Goal: Task Accomplishment & Management: Manage account settings

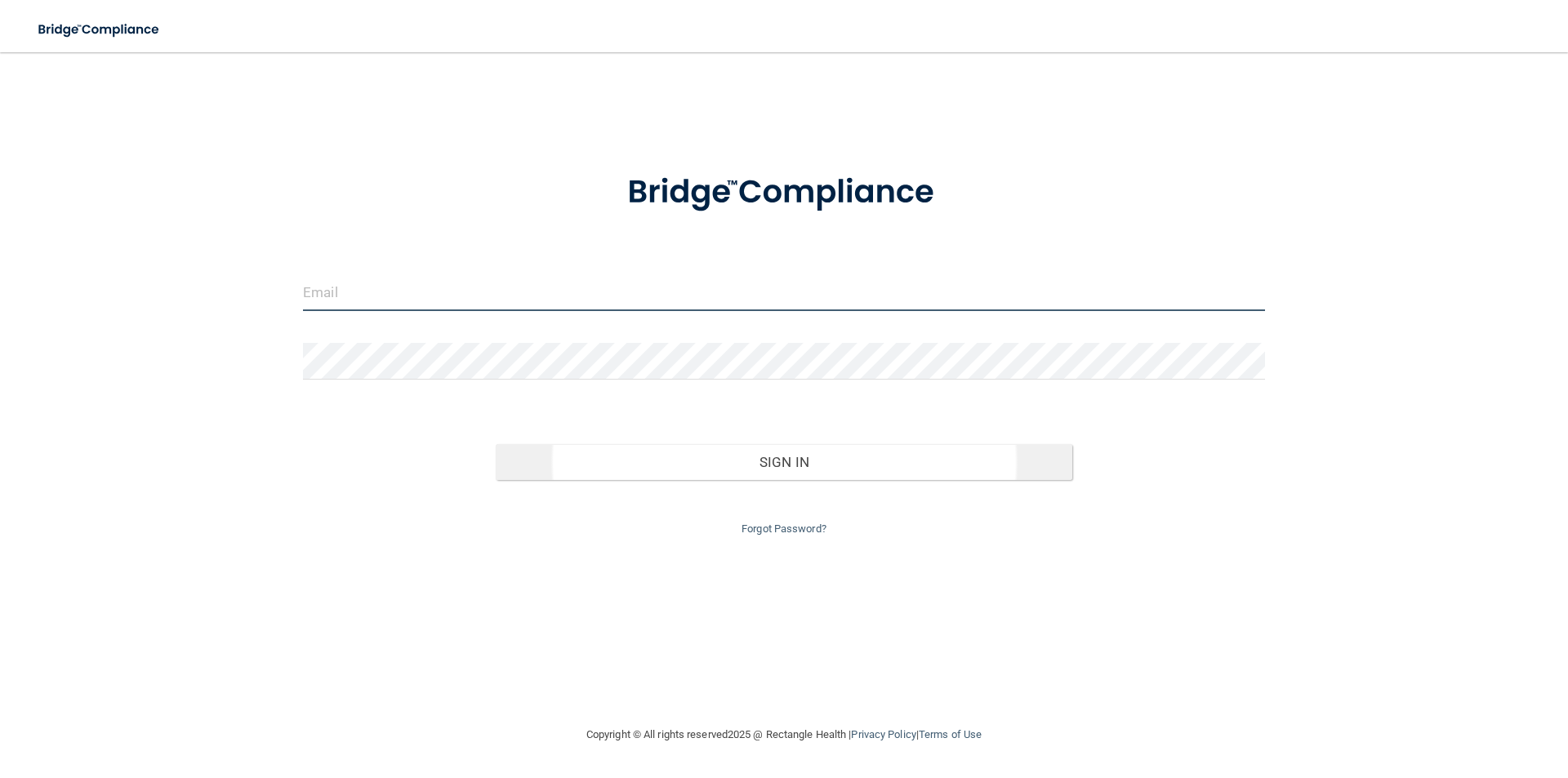
type input "[PERSON_NAME][EMAIL_ADDRESS][DOMAIN_NAME]"
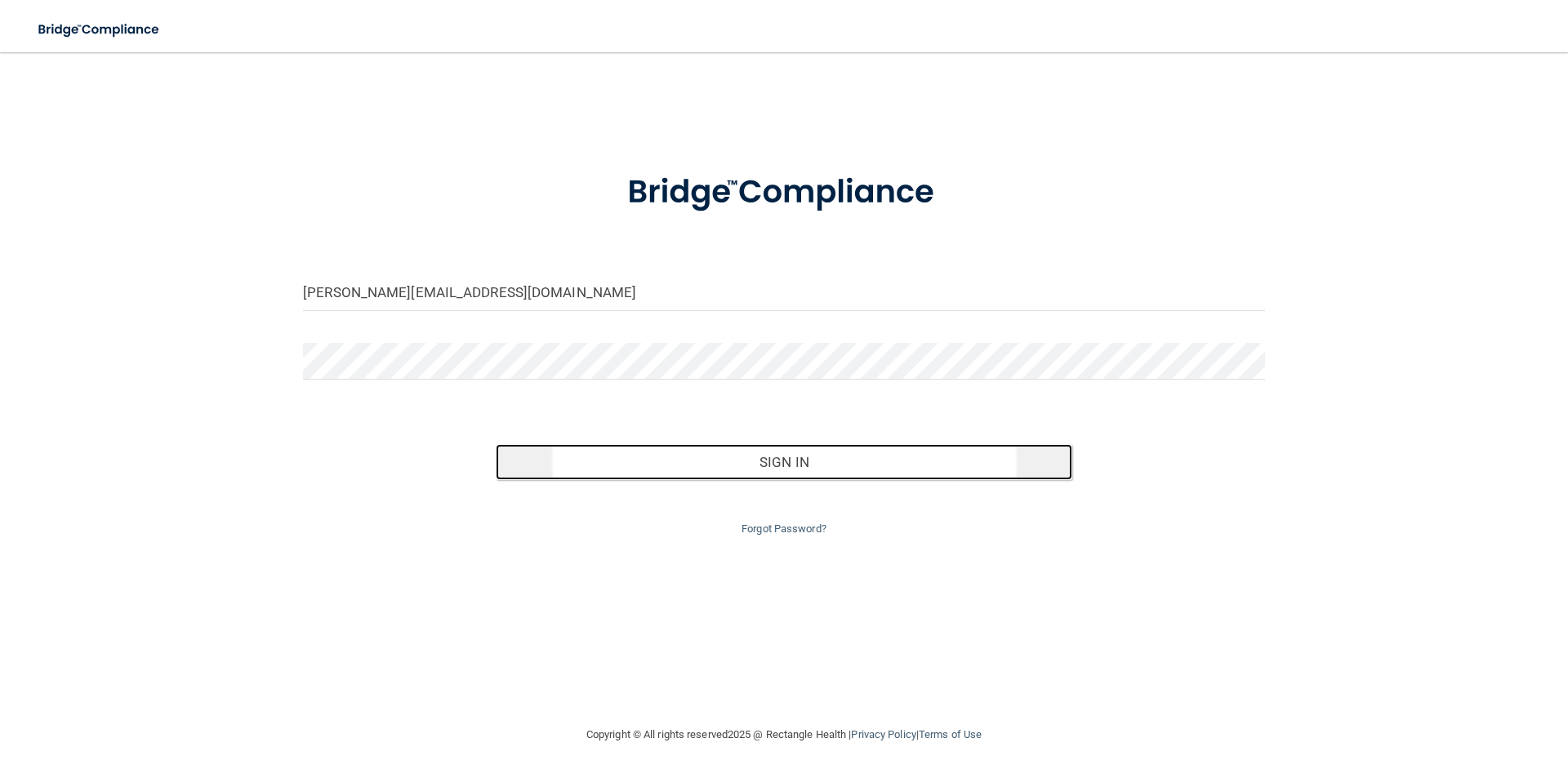
click at [878, 473] on button "Sign In" at bounding box center [784, 462] width 578 height 36
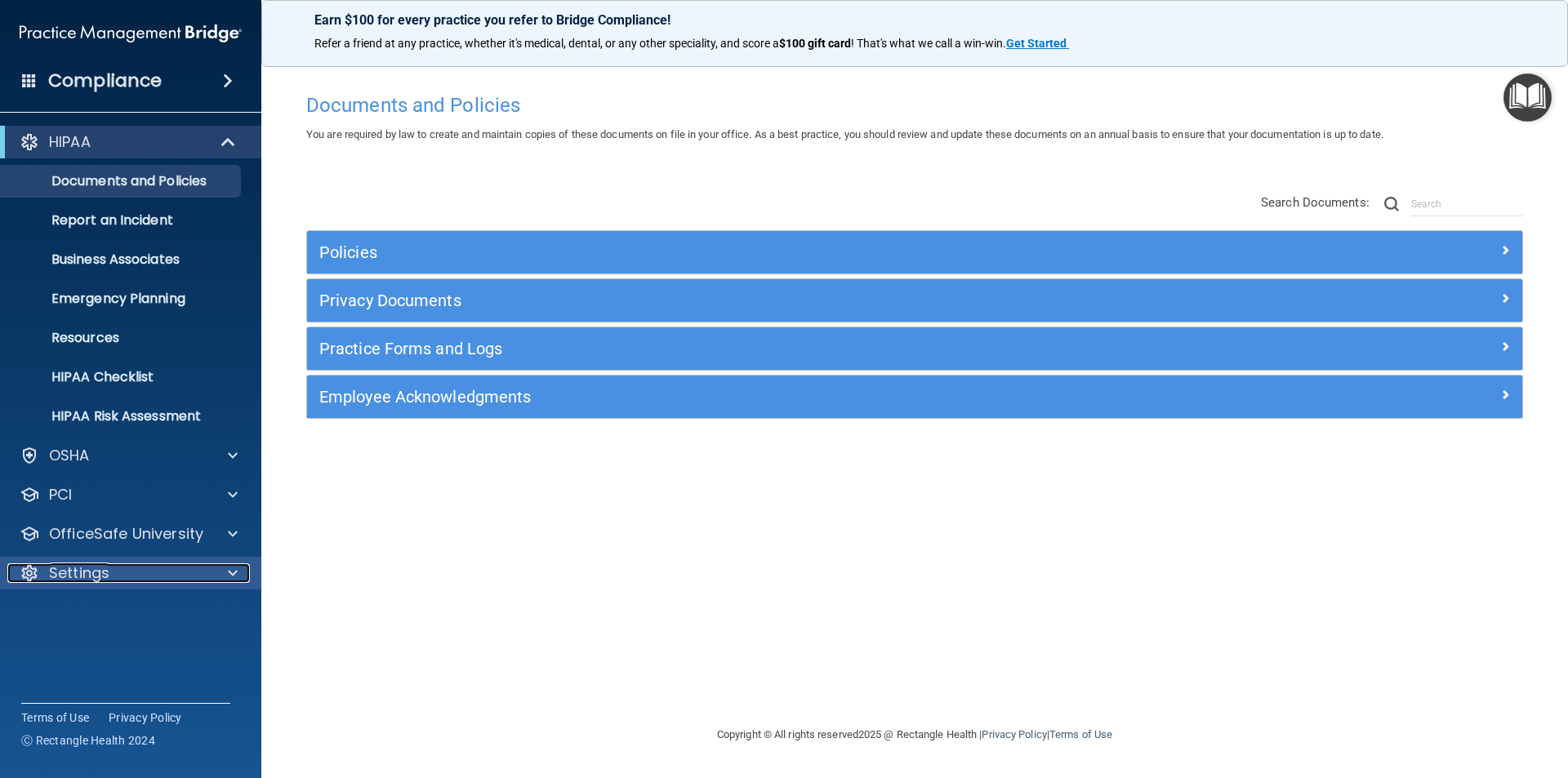
click at [195, 578] on div "Settings" at bounding box center [108, 573] width 203 height 19
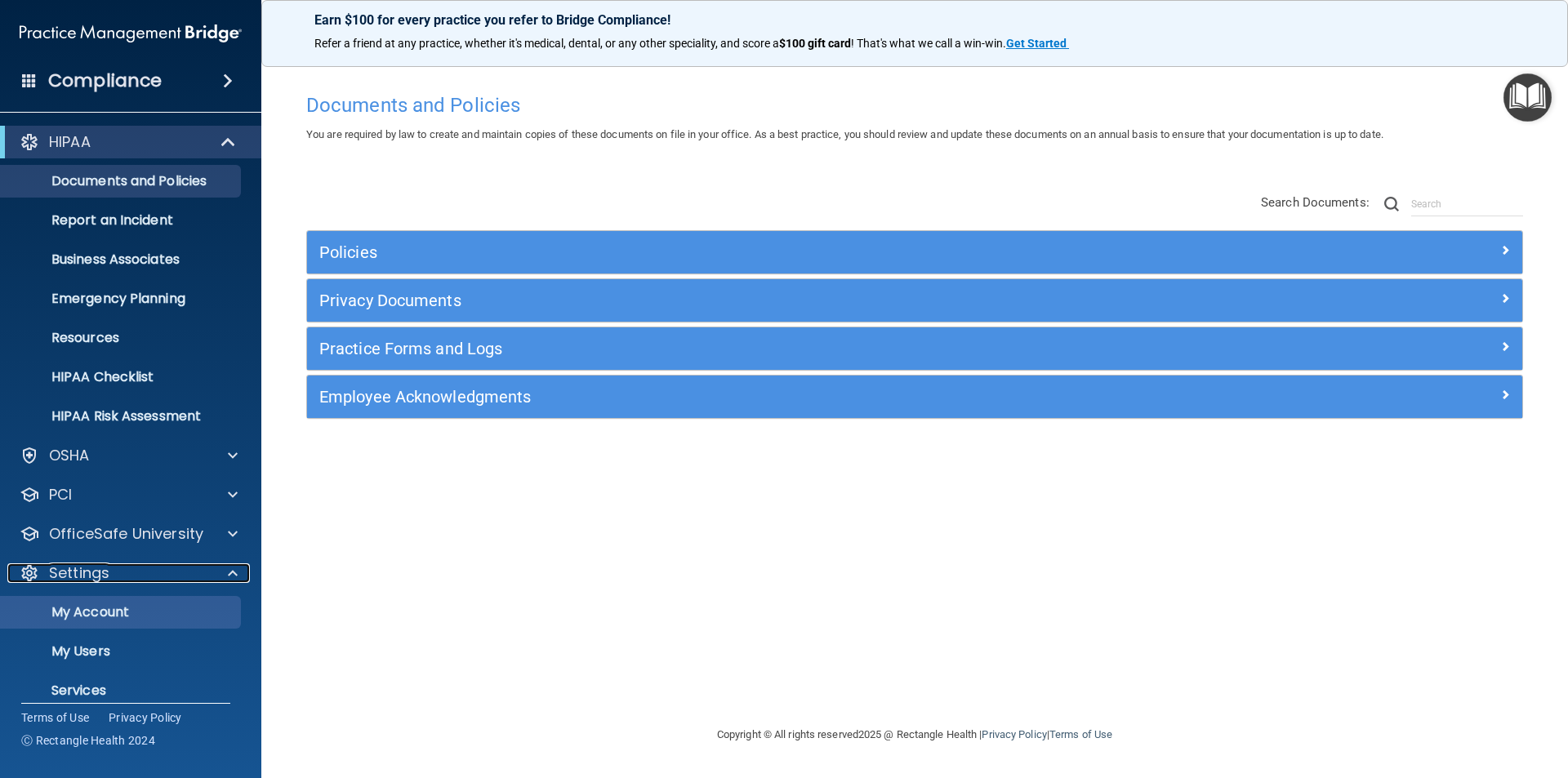
scroll to position [56, 0]
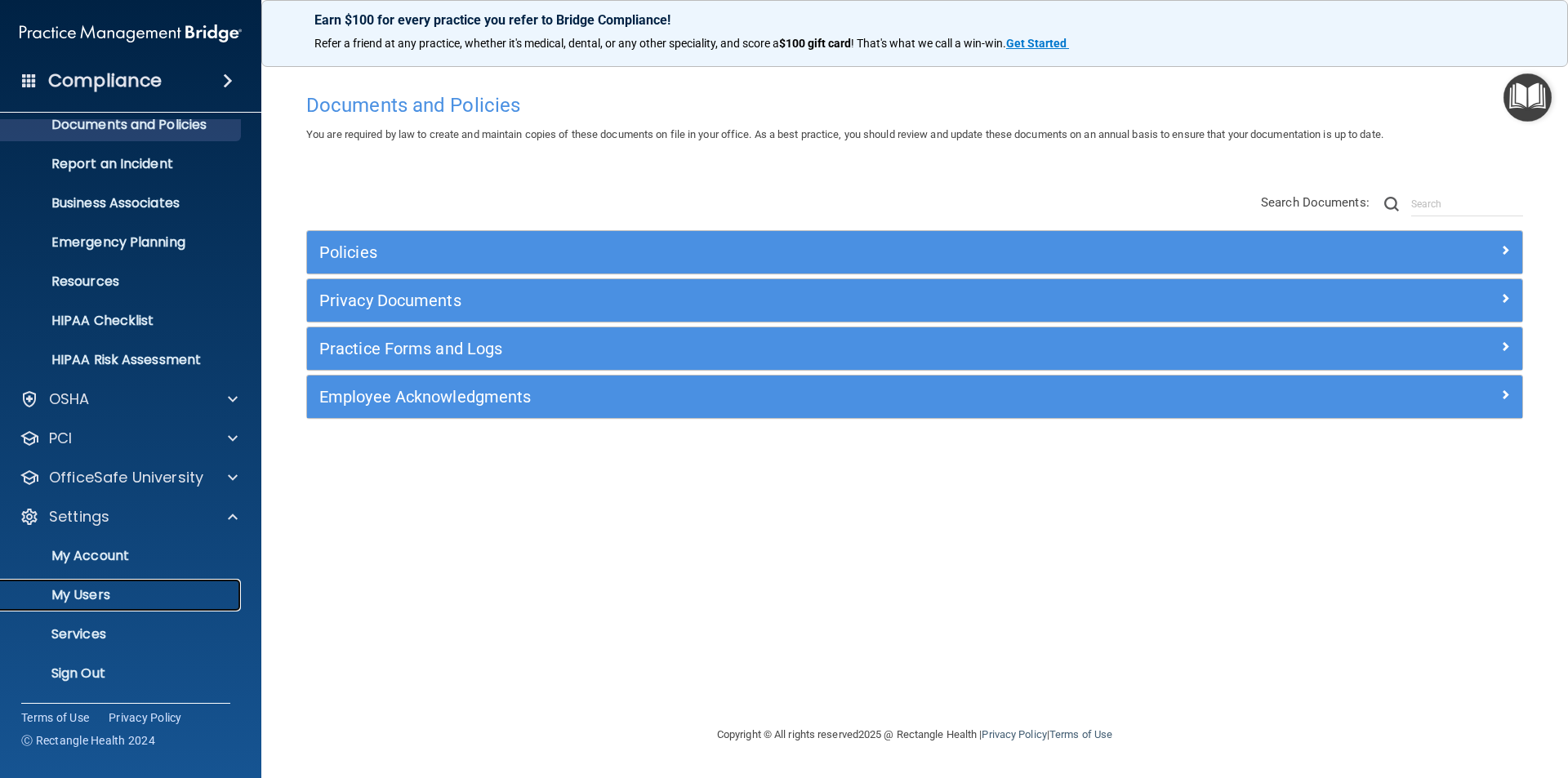
click at [114, 595] on p "My Users" at bounding box center [121, 595] width 223 height 17
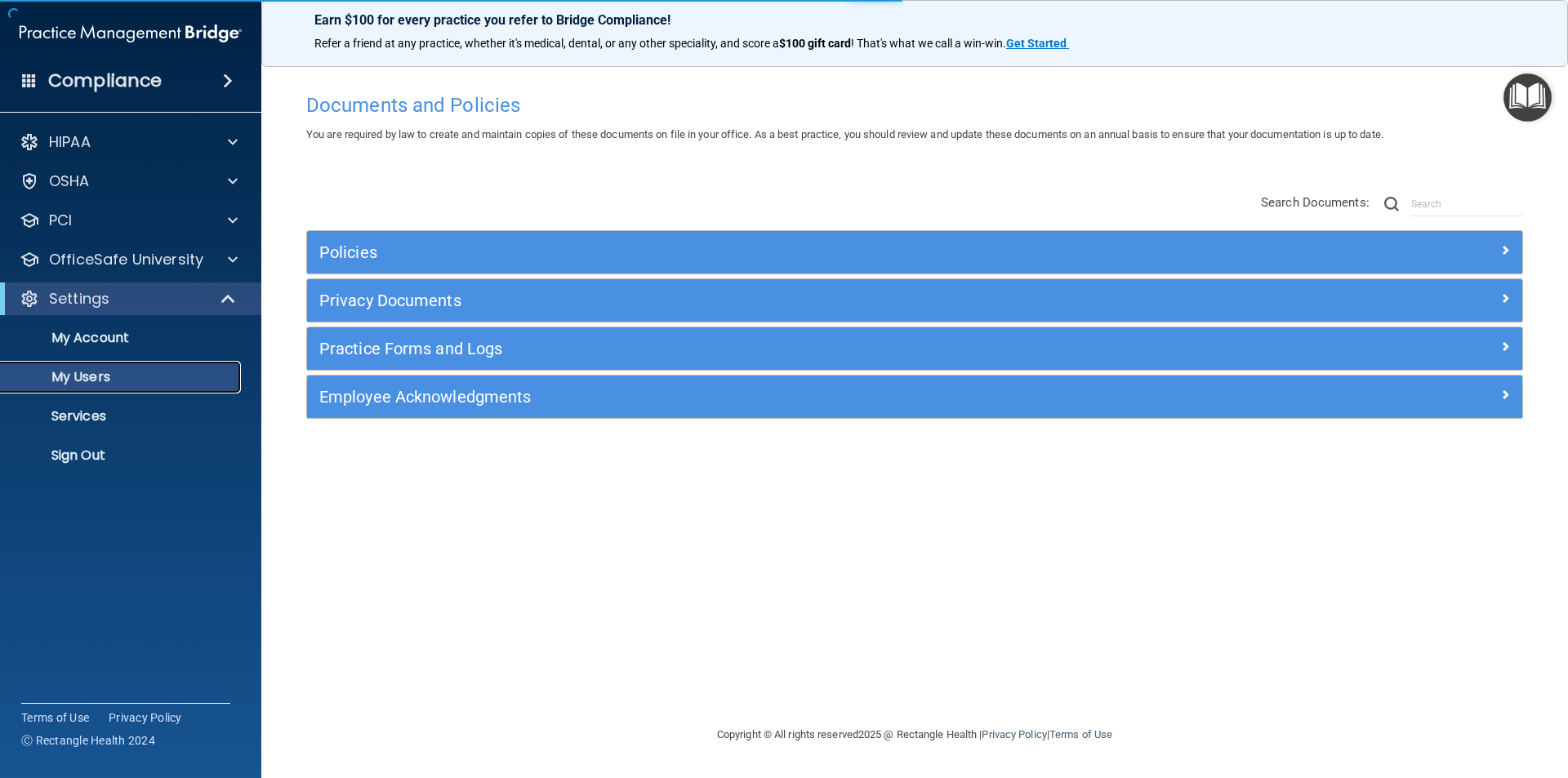
select select "20"
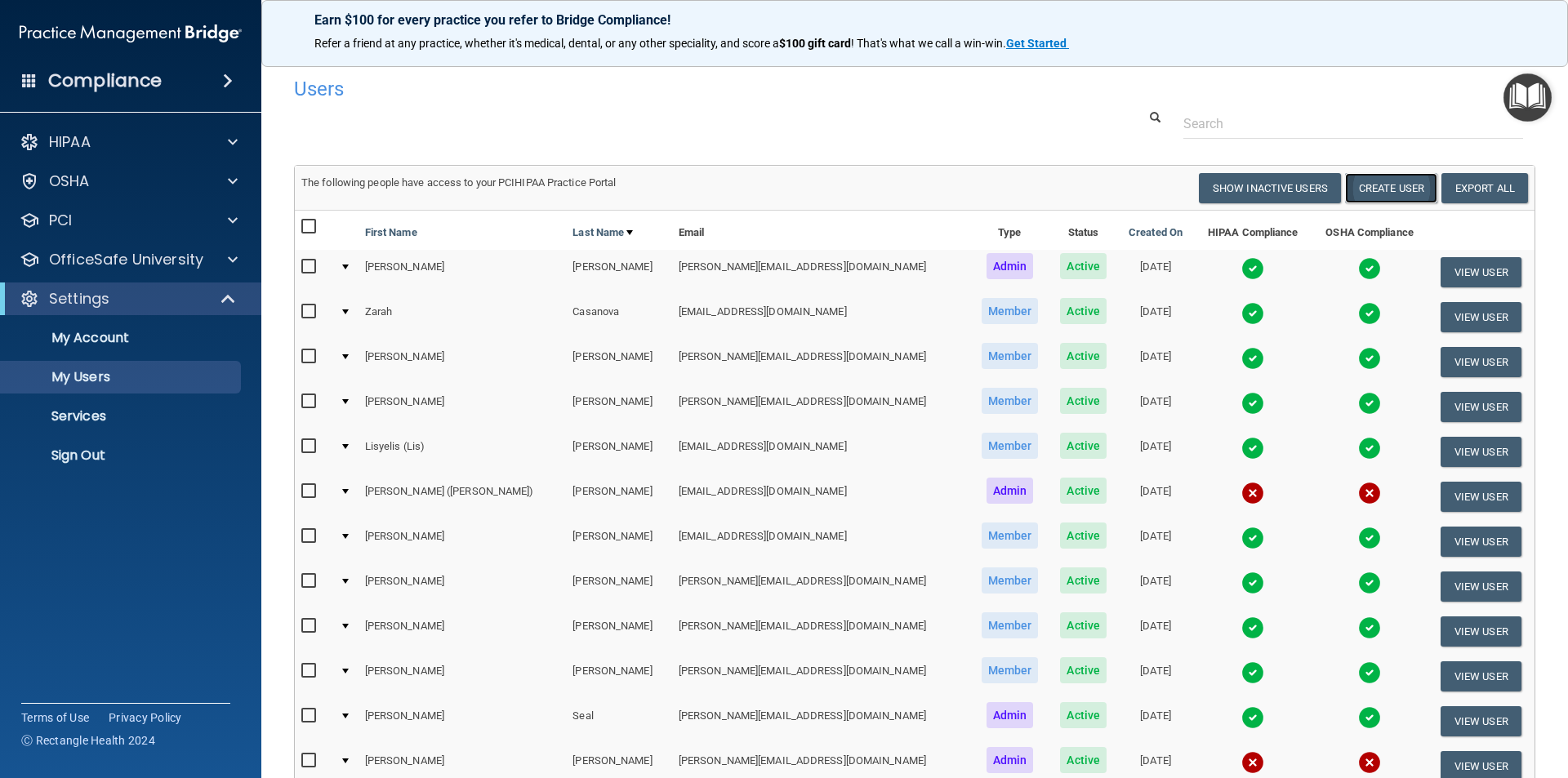
click at [1388, 184] on button "Create User" at bounding box center [1391, 188] width 93 height 31
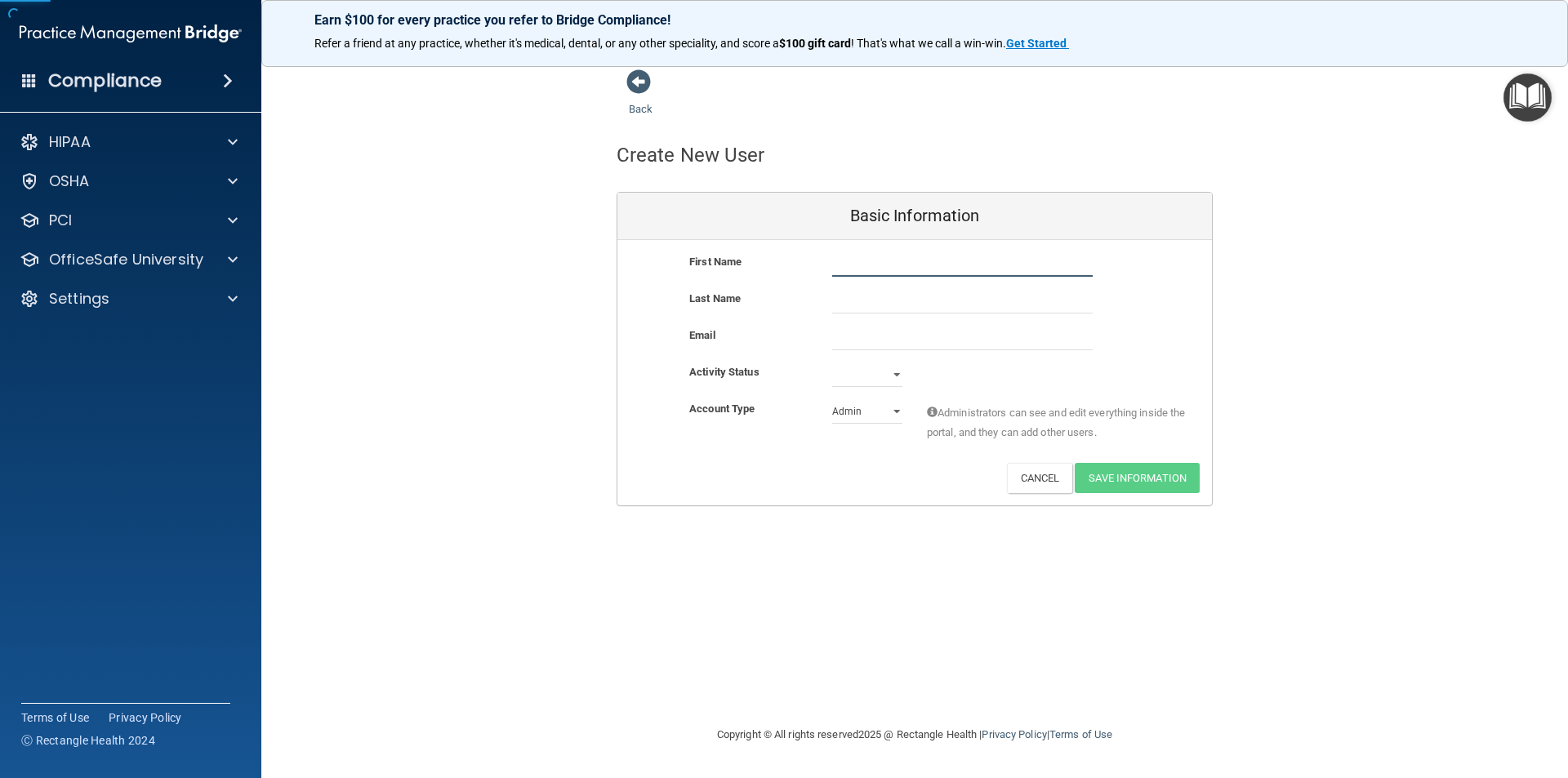
click at [940, 261] on input "text" at bounding box center [962, 265] width 260 height 24
type input "Thamara"
paste input "[EMAIL_ADDRESS][DOMAIN_NAME]"
type input "[EMAIL_ADDRESS][DOMAIN_NAME]"
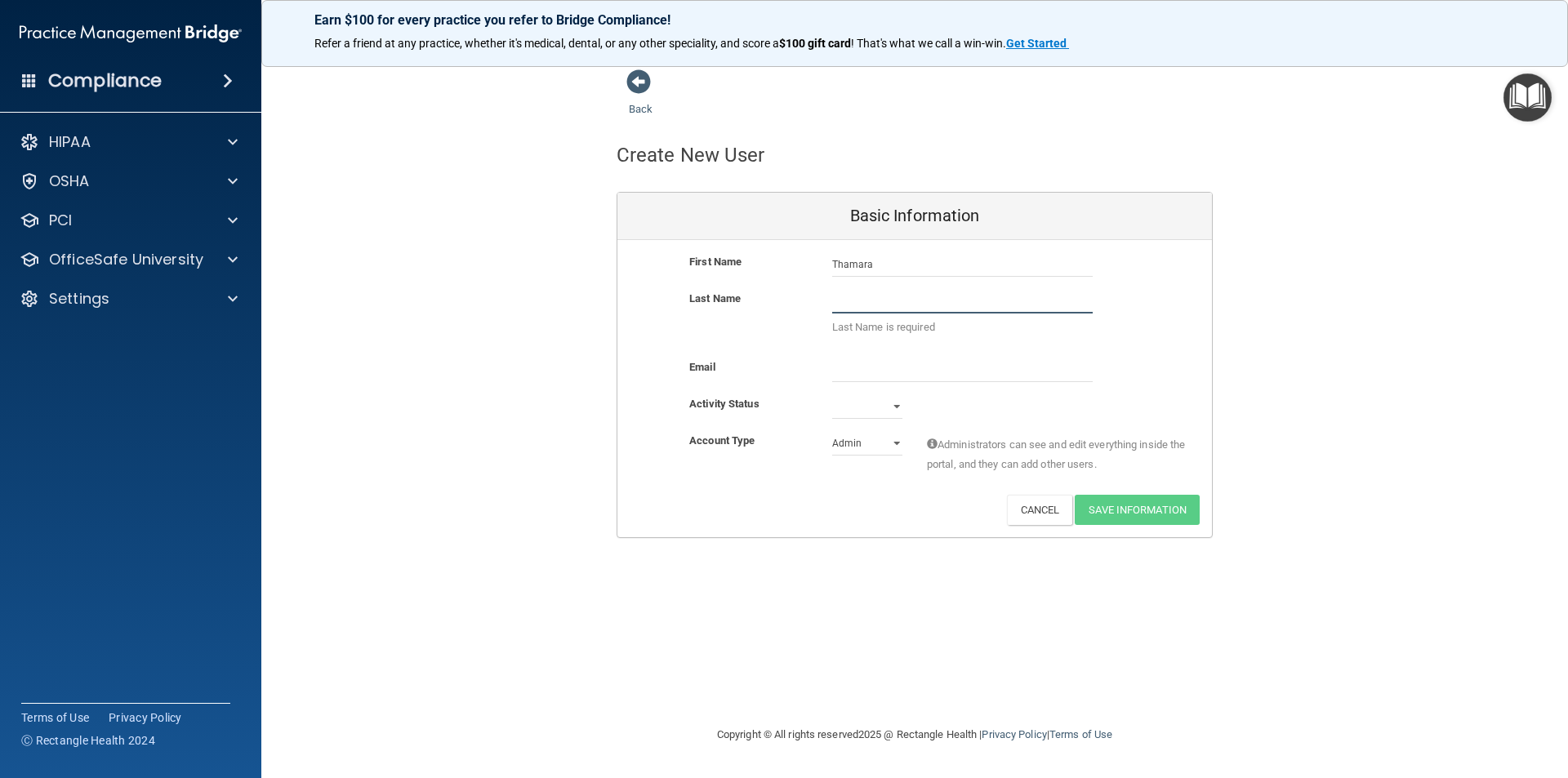
paste input "[PERSON_NAME]"
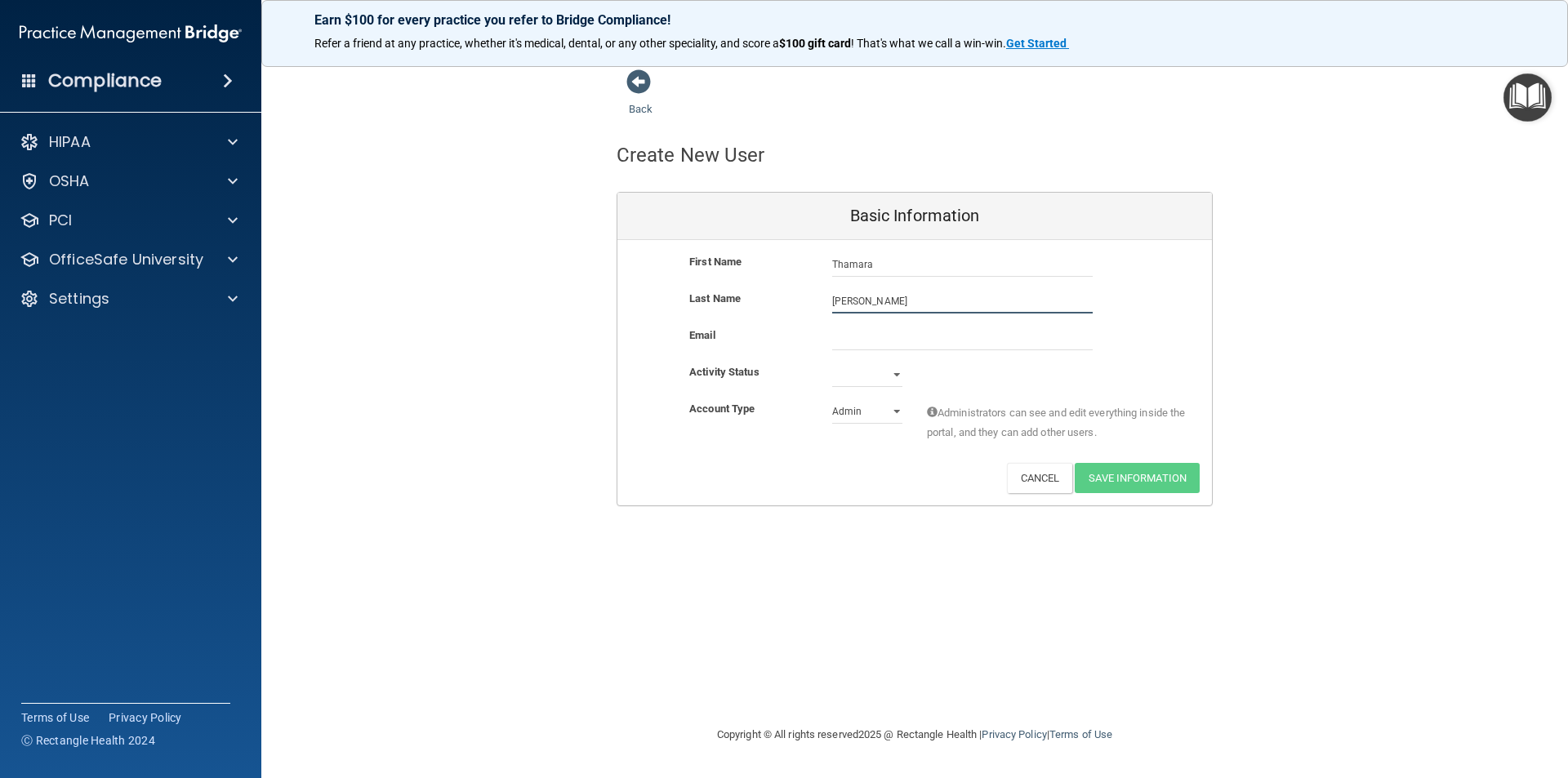
type input "[PERSON_NAME]"
click at [971, 338] on input "email" at bounding box center [962, 338] width 260 height 24
type input "[EMAIL_ADDRESS][DOMAIN_NAME]"
click at [862, 368] on select "Active Inactive" at bounding box center [867, 377] width 70 height 24
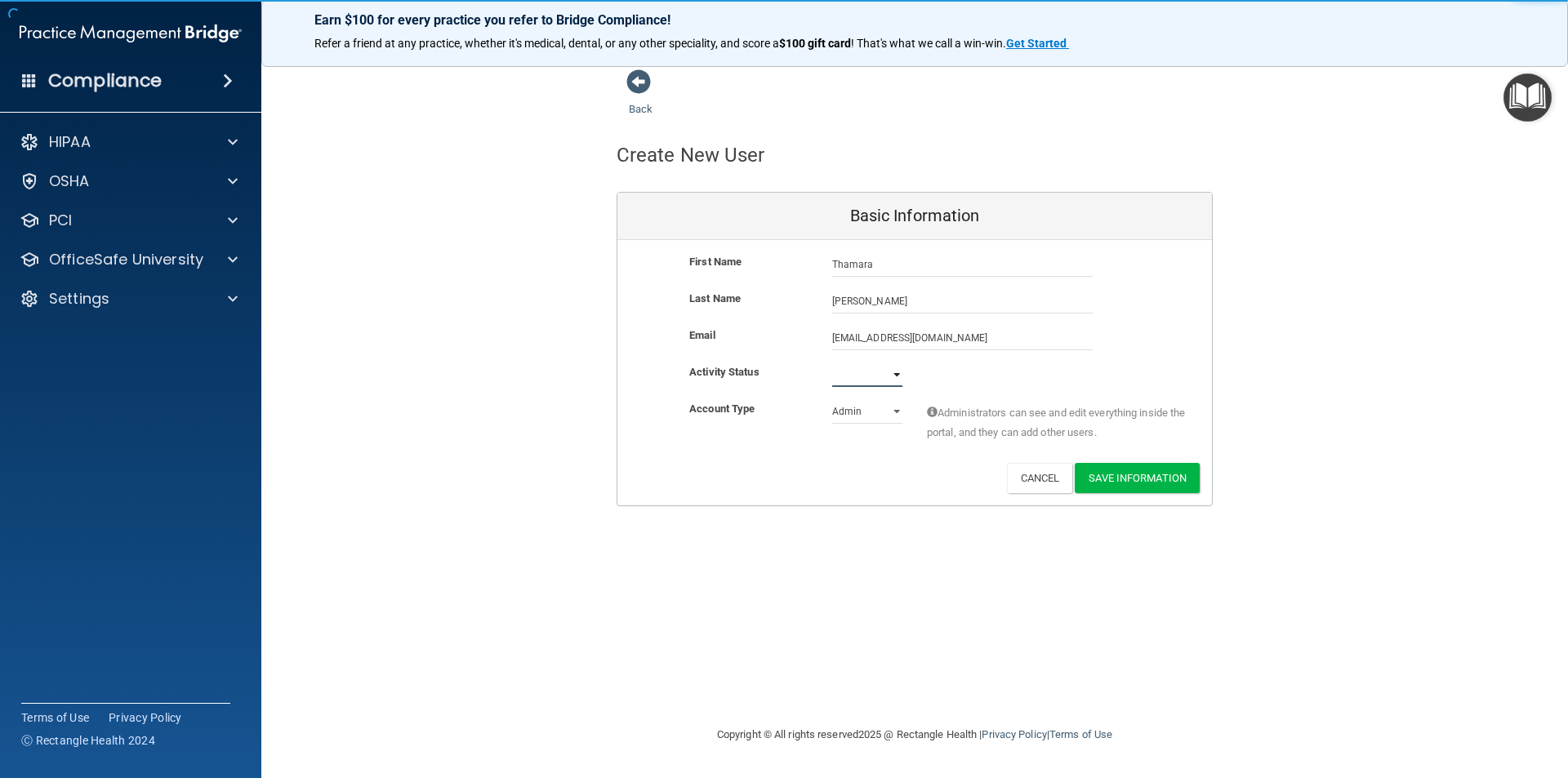
select select "active"
click at [832, 363] on select "Active Inactive" at bounding box center [867, 375] width 70 height 24
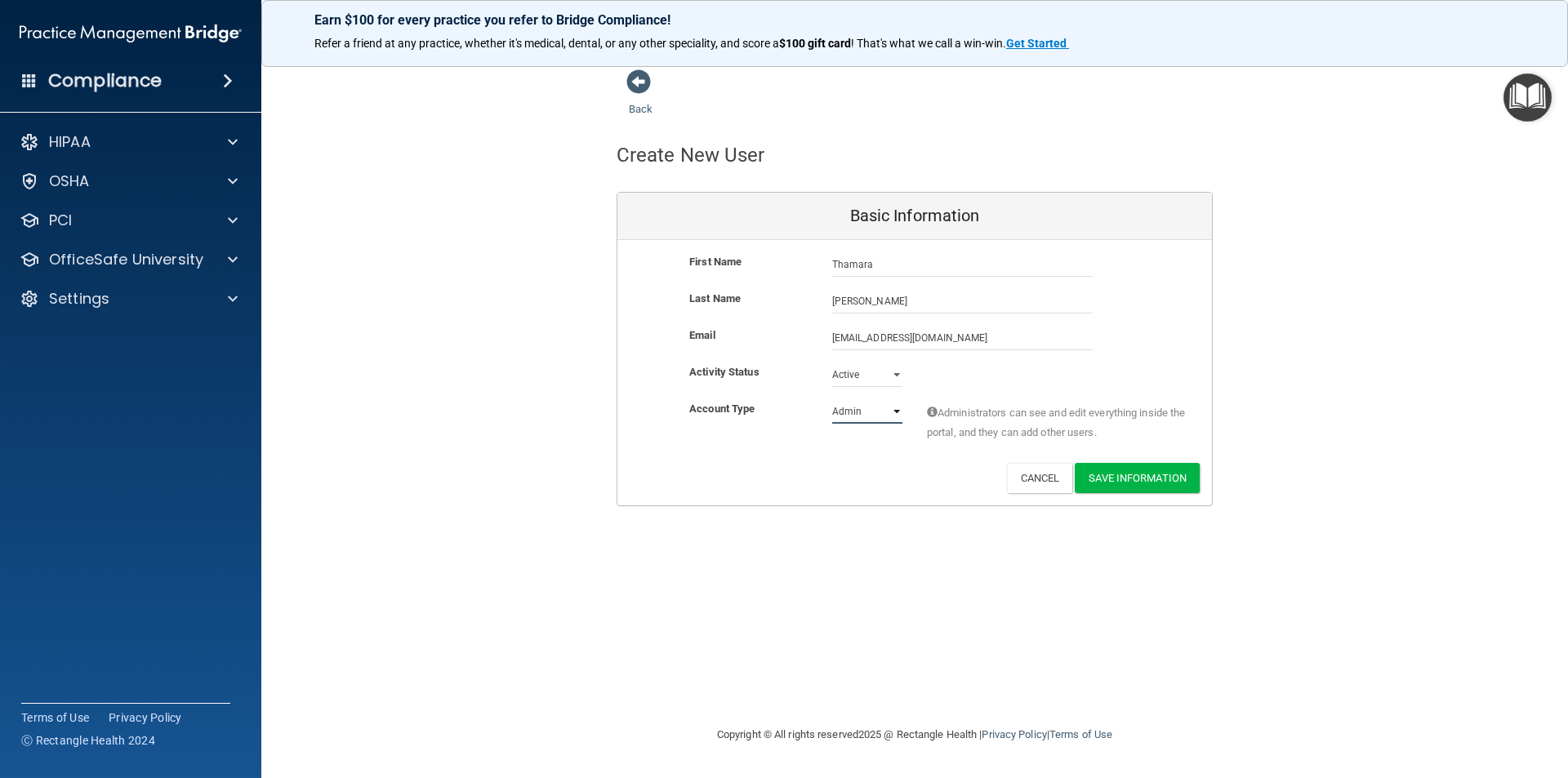
click at [876, 413] on select "Admin Member" at bounding box center [867, 411] width 70 height 24
select select "practice_member"
click at [832, 399] on select "Admin Member" at bounding box center [867, 411] width 70 height 24
click at [1120, 474] on button "Save Information" at bounding box center [1137, 477] width 125 height 31
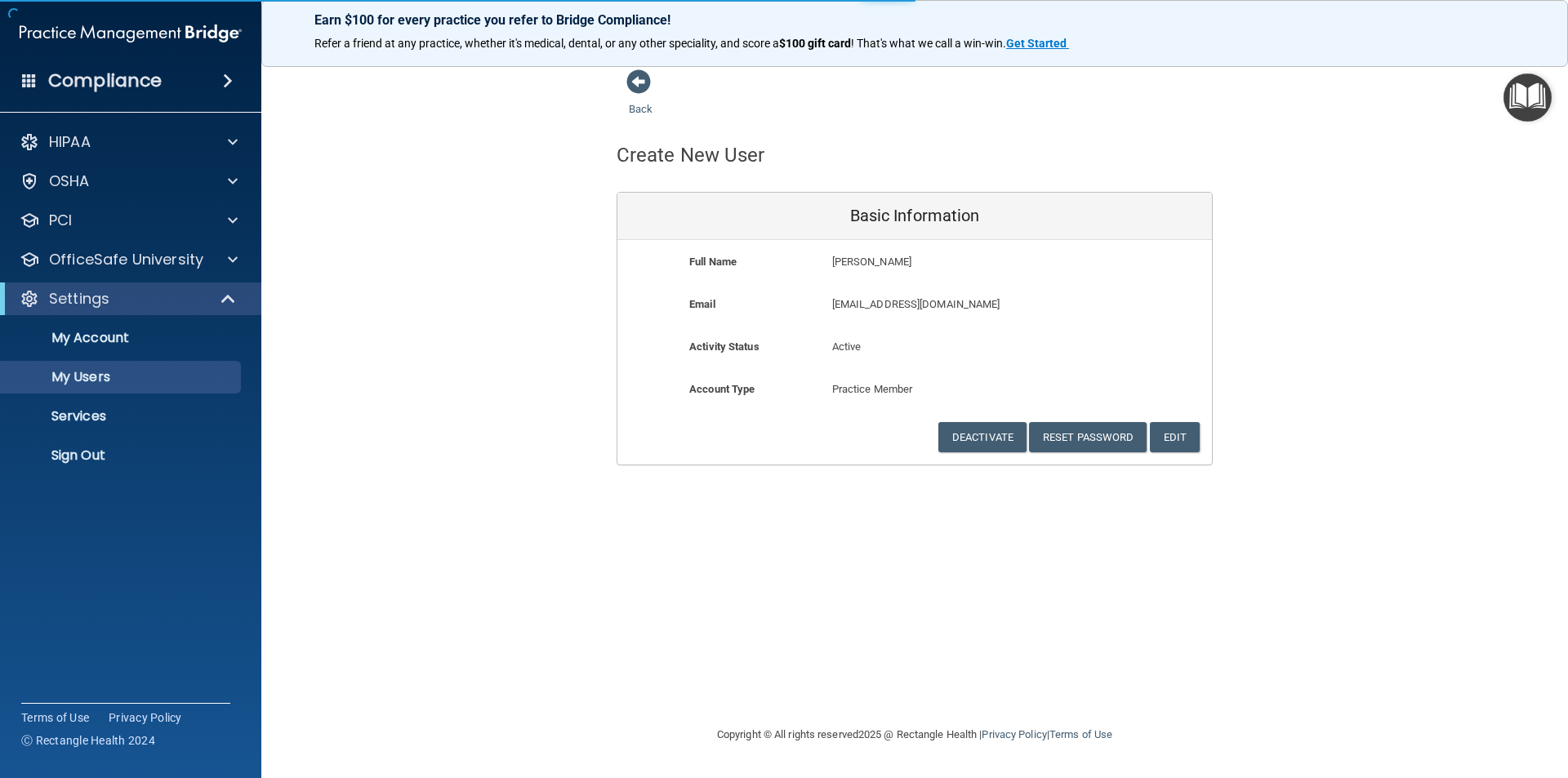
select select "20"
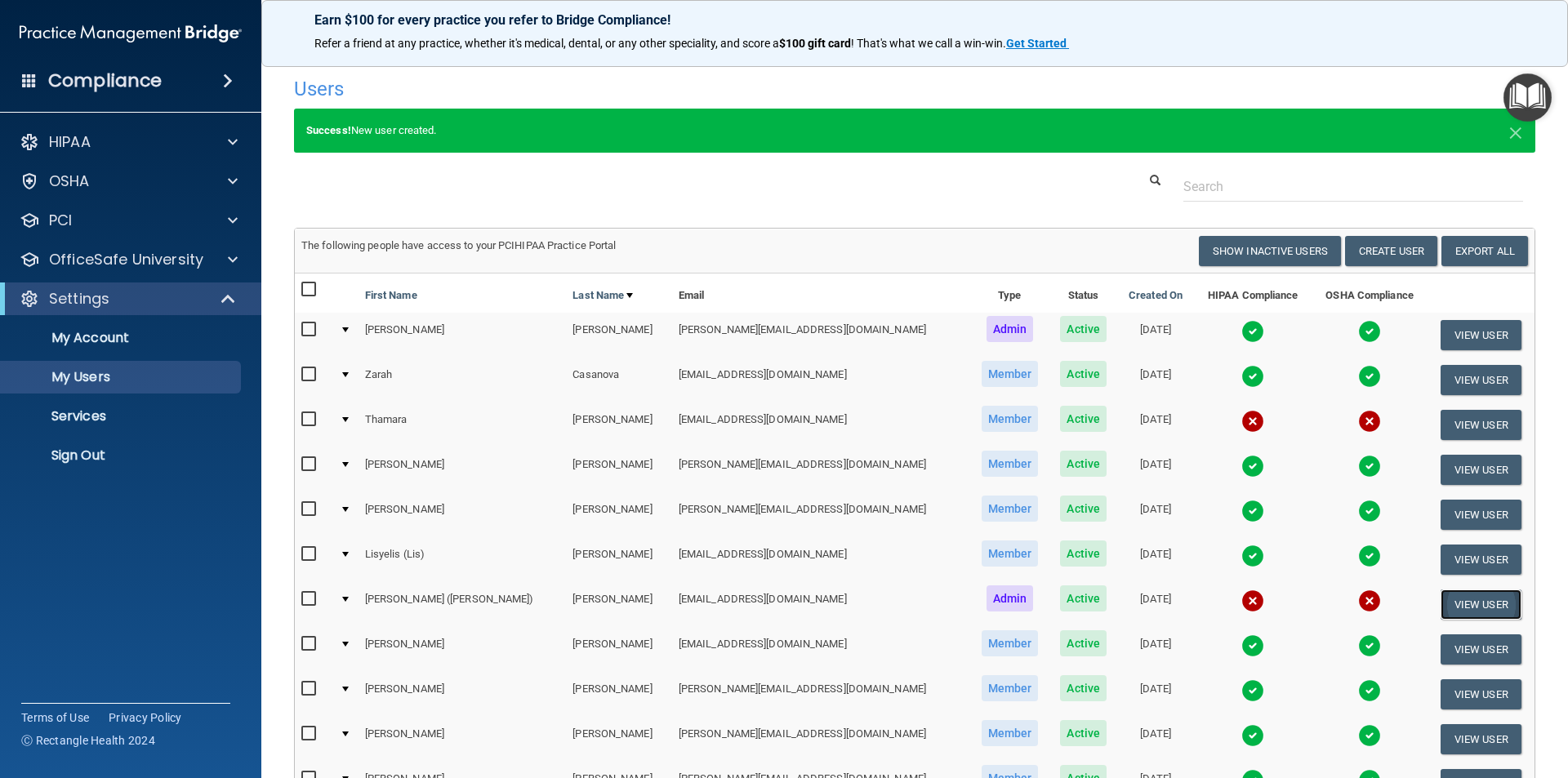
click at [1483, 606] on button "View User" at bounding box center [1480, 604] width 81 height 31
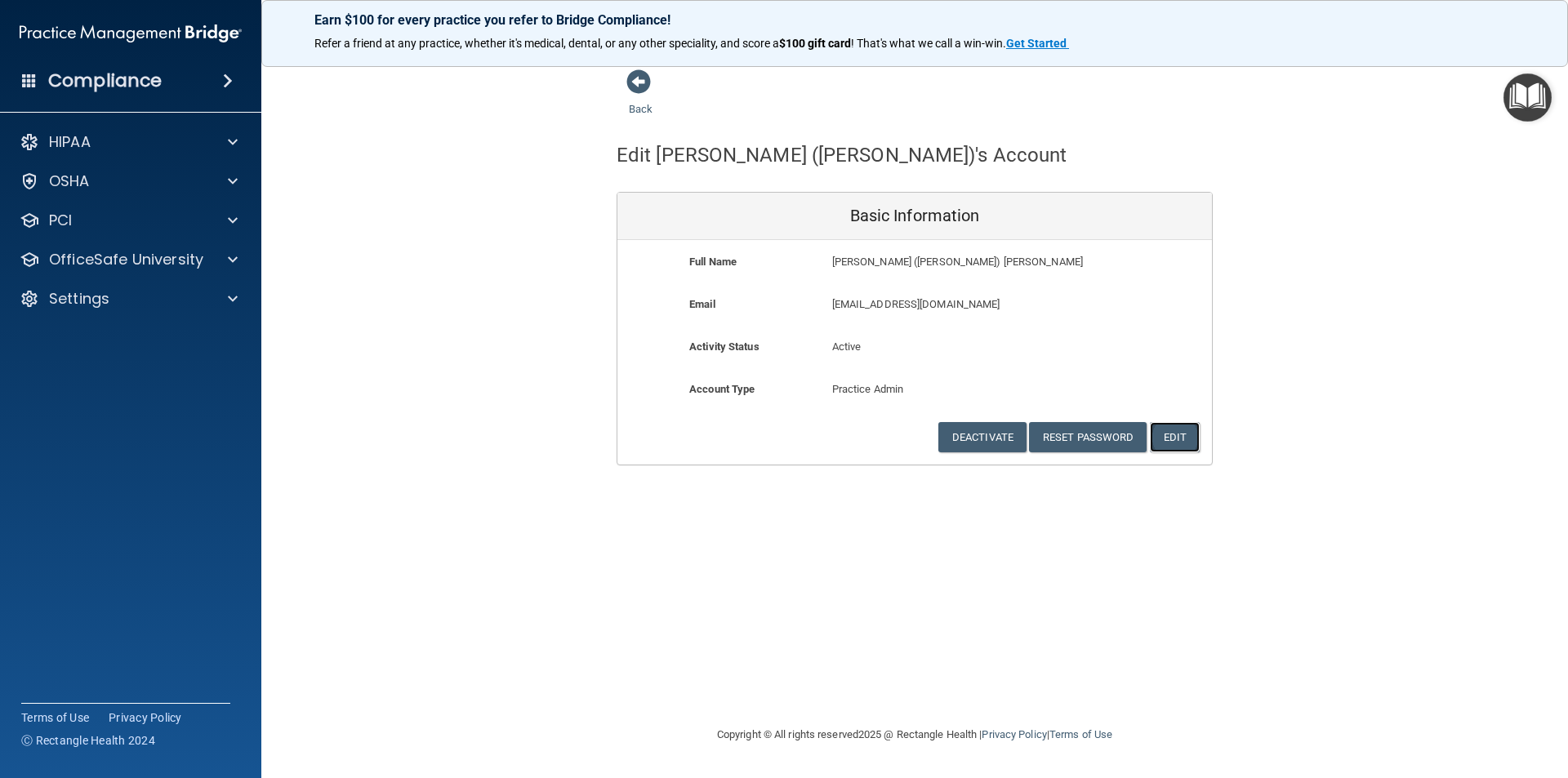
click at [1182, 427] on button "Edit" at bounding box center [1175, 437] width 50 height 31
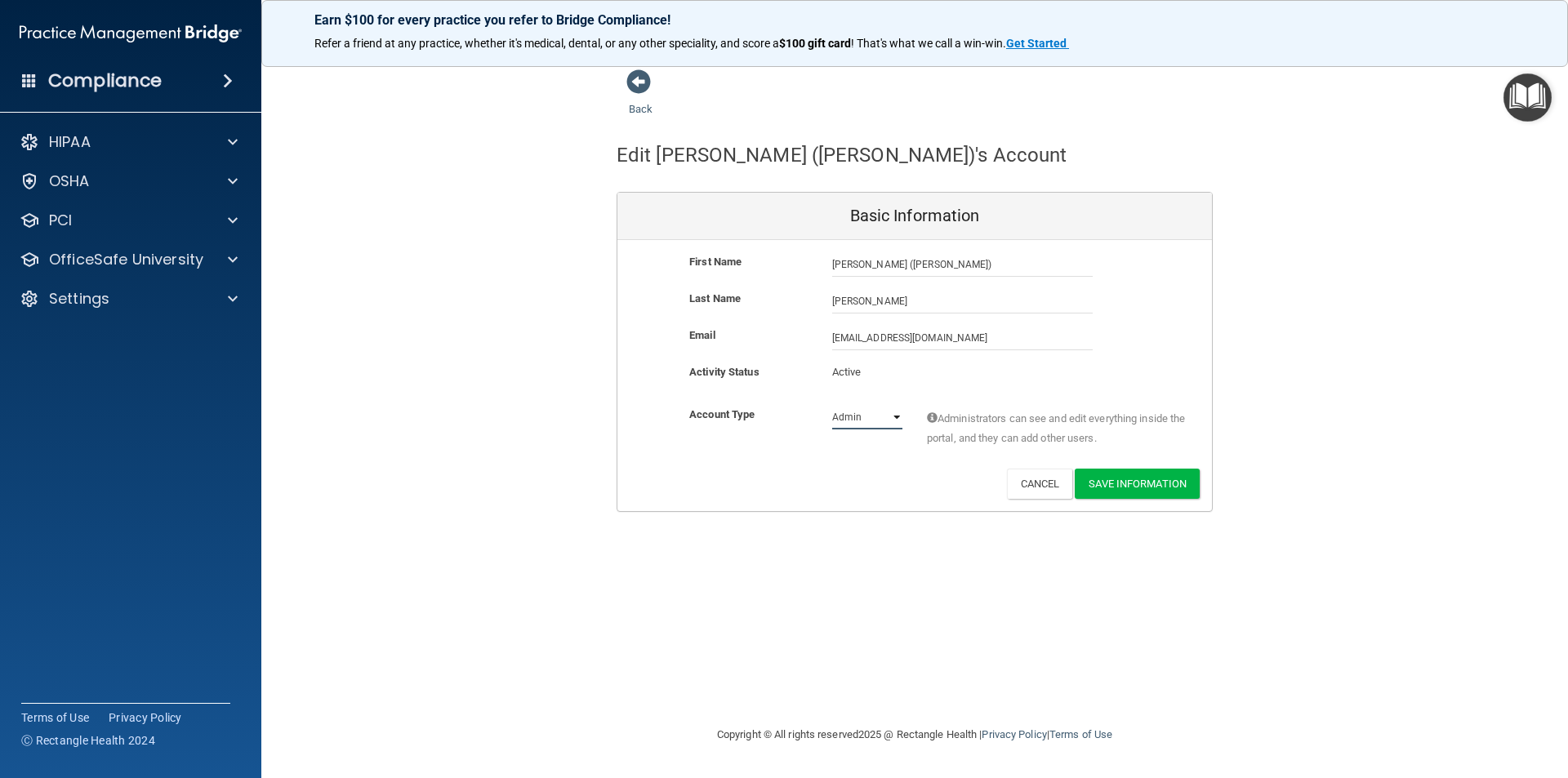
click at [852, 426] on select "Admin Member" at bounding box center [867, 417] width 70 height 24
select select "practice_member"
click at [832, 405] on select "Admin Member" at bounding box center [867, 417] width 70 height 24
click at [1155, 486] on button "Save Information" at bounding box center [1137, 483] width 125 height 31
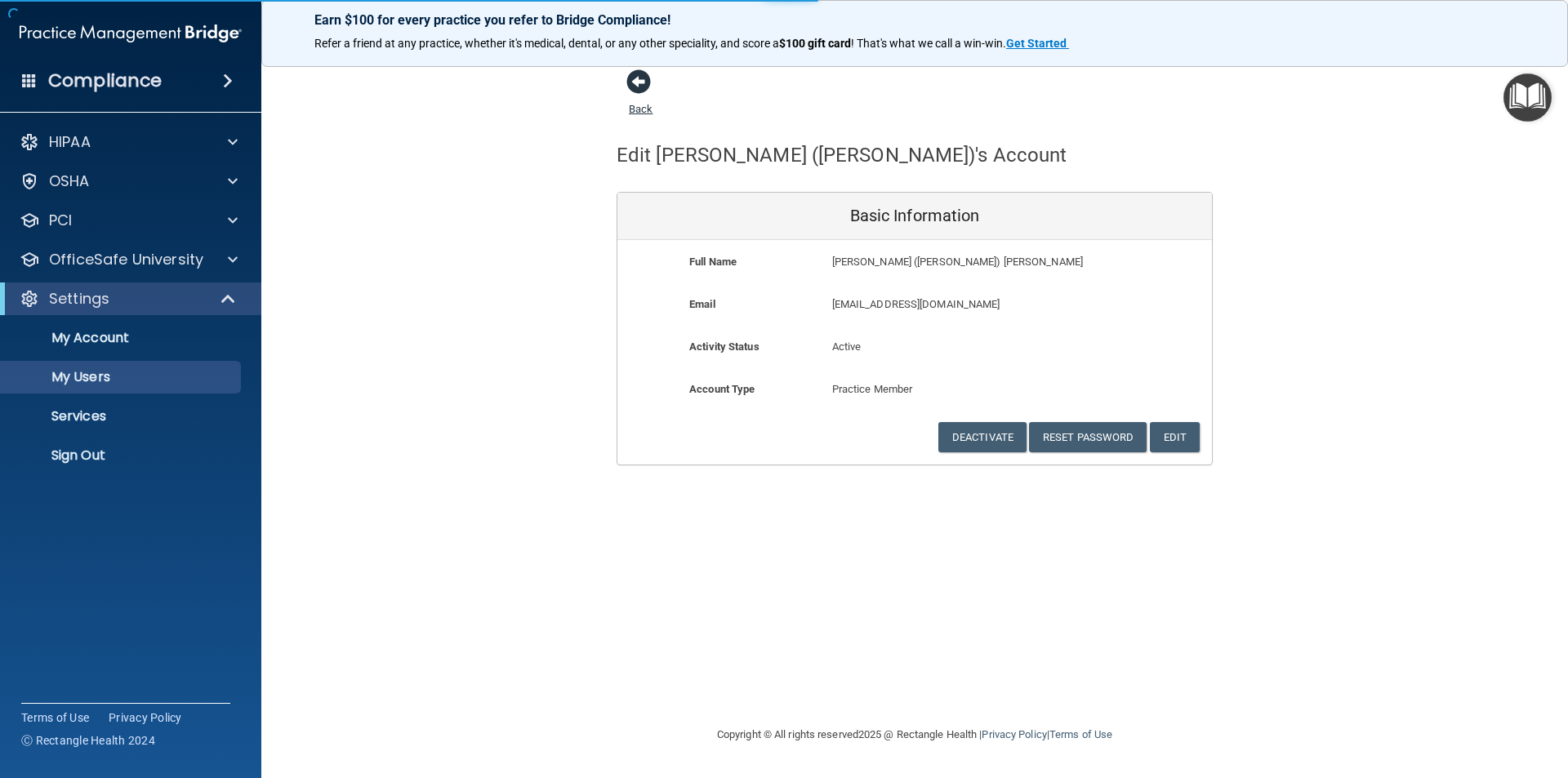
click at [641, 85] on span at bounding box center [639, 81] width 24 height 24
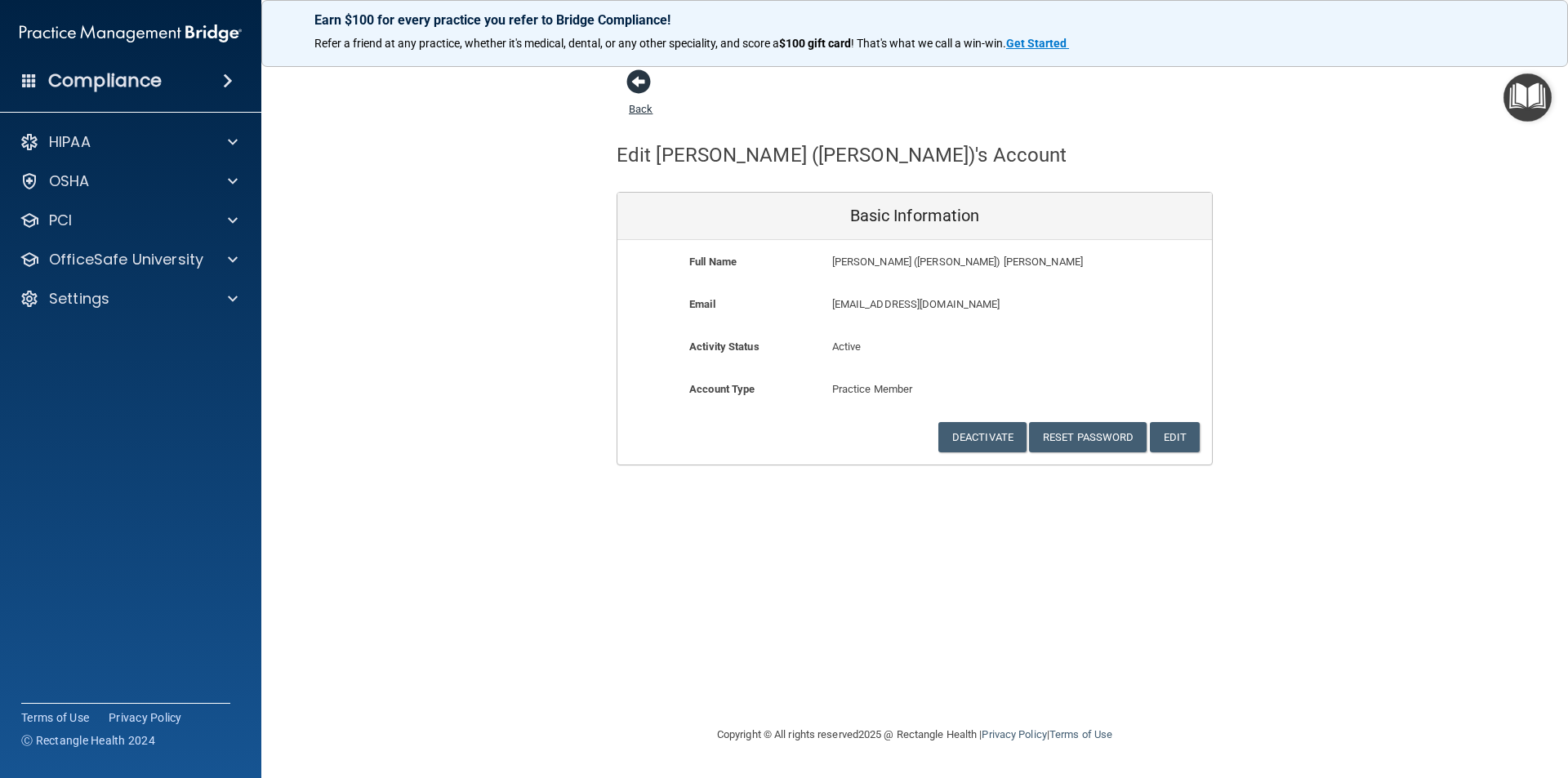
click at [634, 83] on span at bounding box center [639, 81] width 24 height 24
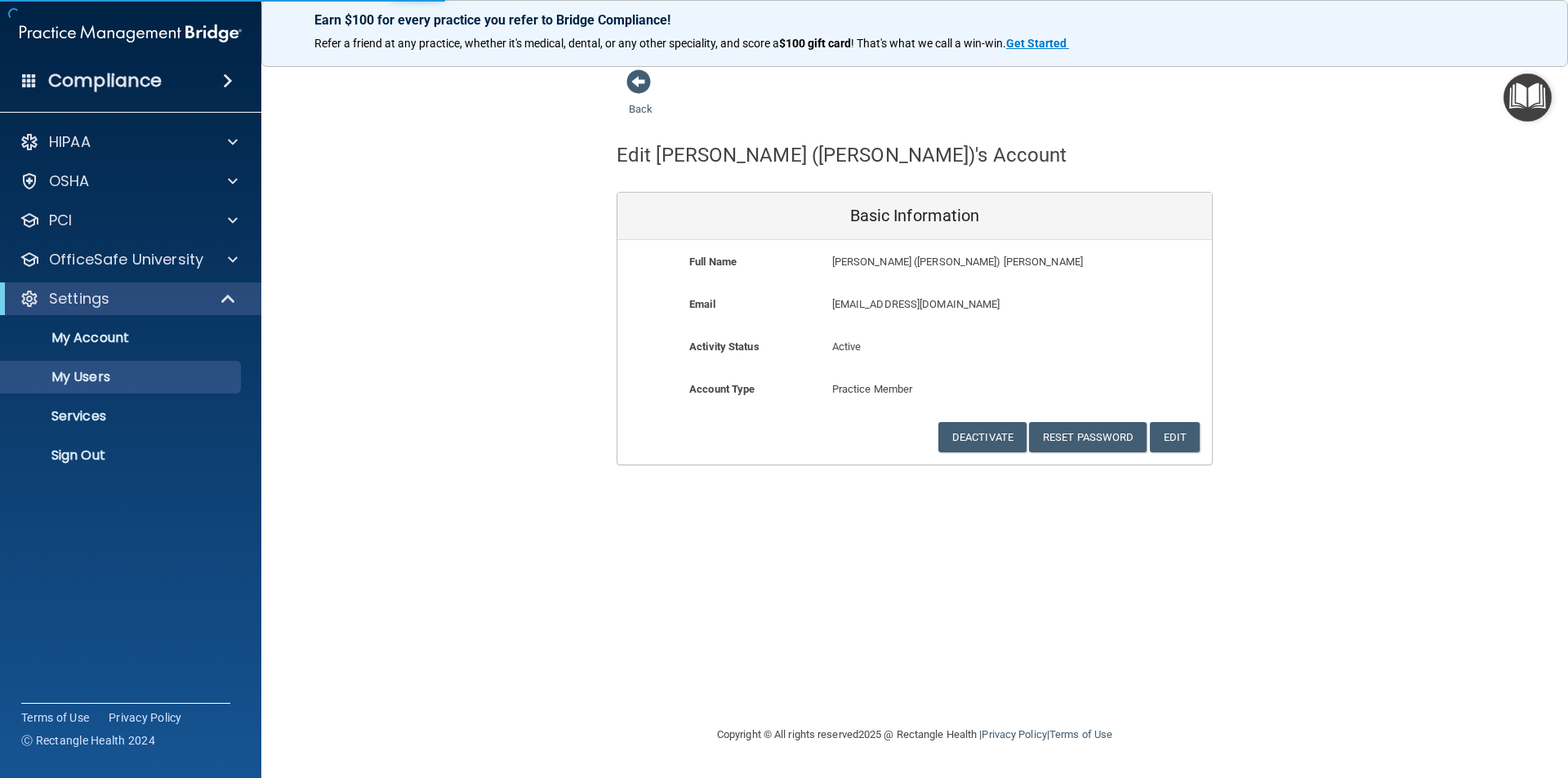
click at [162, 354] on ul "My Account My Users Services Sign Out" at bounding box center [131, 392] width 295 height 156
select select "20"
